Goal: Task Accomplishment & Management: Manage account settings

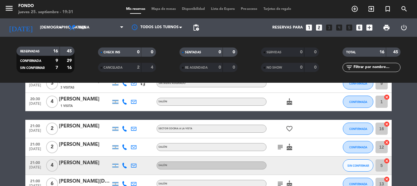
scroll to position [154, 0]
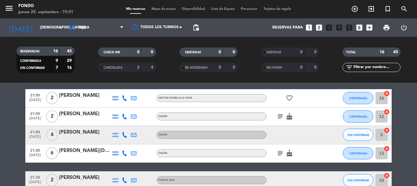
click at [279, 153] on icon "subject" at bounding box center [280, 152] width 7 height 7
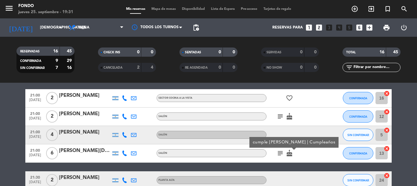
click at [292, 152] on icon "cake" at bounding box center [289, 152] width 7 height 7
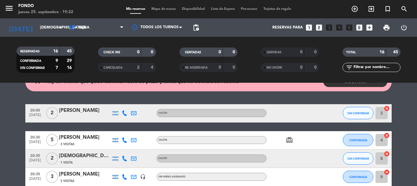
scroll to position [0, 0]
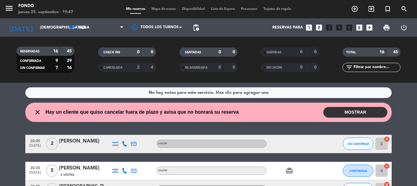
click at [381, 22] on span "print" at bounding box center [387, 27] width 12 height 12
click at [386, 25] on span "print" at bounding box center [386, 27] width 7 height 7
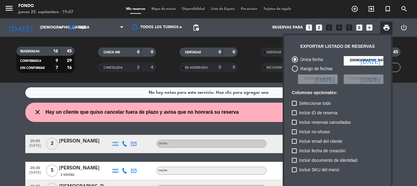
scroll to position [37, 0]
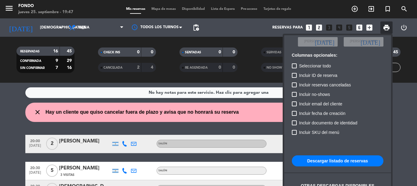
click at [320, 162] on button "Descargar listado de reservas" at bounding box center [338, 160] width 92 height 11
click at [275, 120] on div at bounding box center [208, 93] width 417 height 186
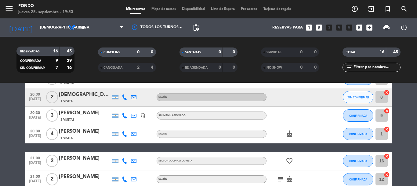
scroll to position [122, 0]
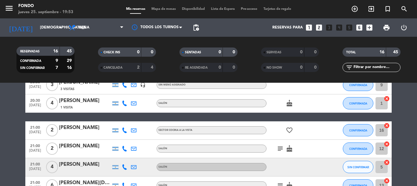
click at [278, 147] on icon "subject" at bounding box center [280, 148] width 7 height 7
click at [279, 148] on icon "subject" at bounding box center [280, 148] width 7 height 7
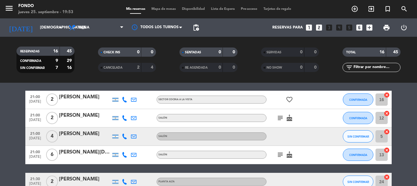
click at [280, 151] on icon "subject" at bounding box center [280, 154] width 7 height 7
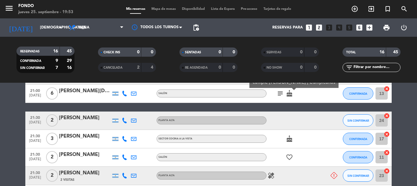
scroll to position [244, 0]
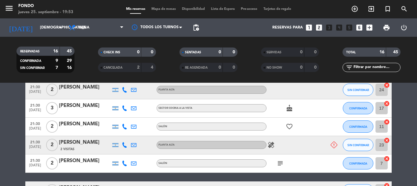
click at [269, 144] on icon "healing" at bounding box center [271, 144] width 7 height 7
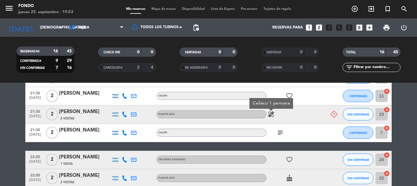
click at [279, 130] on icon "subject" at bounding box center [280, 132] width 7 height 7
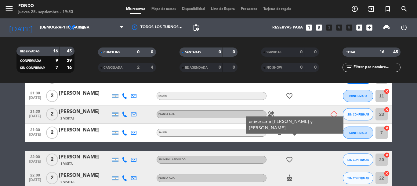
scroll to position [306, 0]
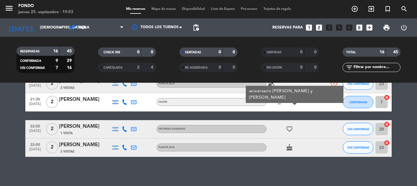
click at [288, 131] on icon "favorite_border" at bounding box center [289, 128] width 7 height 7
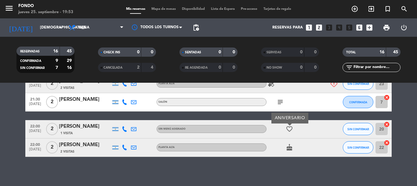
click at [290, 145] on icon "cake" at bounding box center [289, 146] width 7 height 7
drag, startPoint x: 136, startPoint y: 146, endPoint x: 130, endPoint y: 106, distance: 41.0
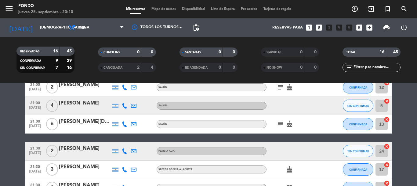
scroll to position [244, 0]
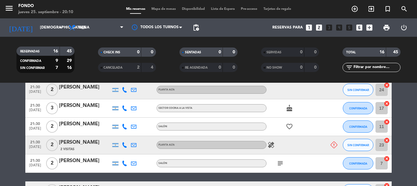
click at [274, 144] on icon "healing" at bounding box center [271, 144] width 7 height 7
click at [271, 143] on icon "healing" at bounding box center [271, 144] width 7 height 7
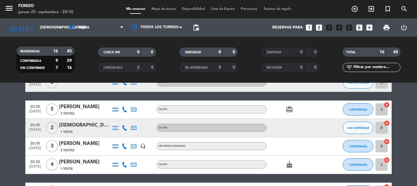
scroll to position [0, 0]
